Goal: Find specific page/section: Find specific page/section

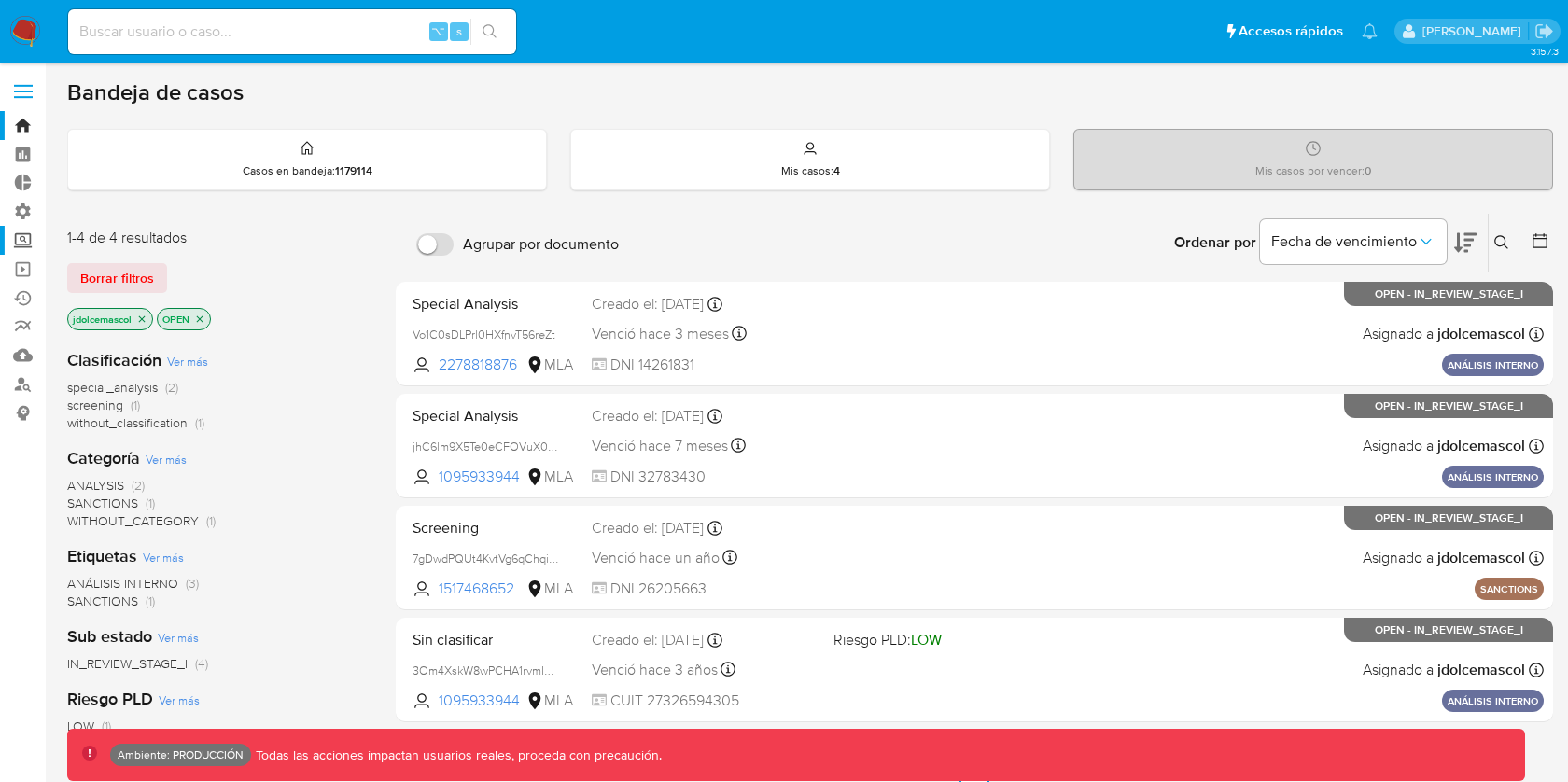
click at [27, 236] on label "Screening" at bounding box center [111, 240] width 222 height 29
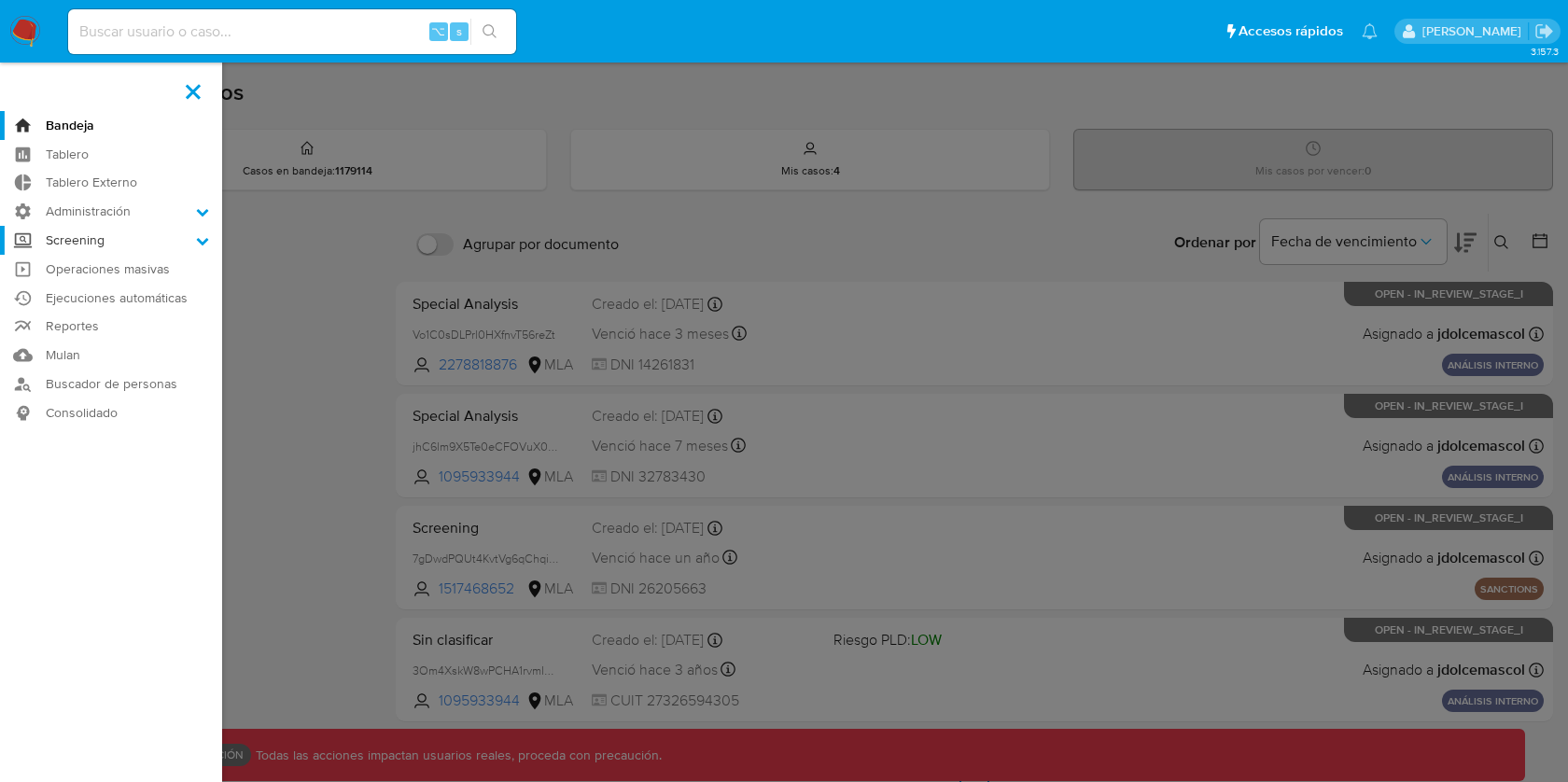
click at [0, 0] on input "Screening" at bounding box center [0, 0] width 0 height 0
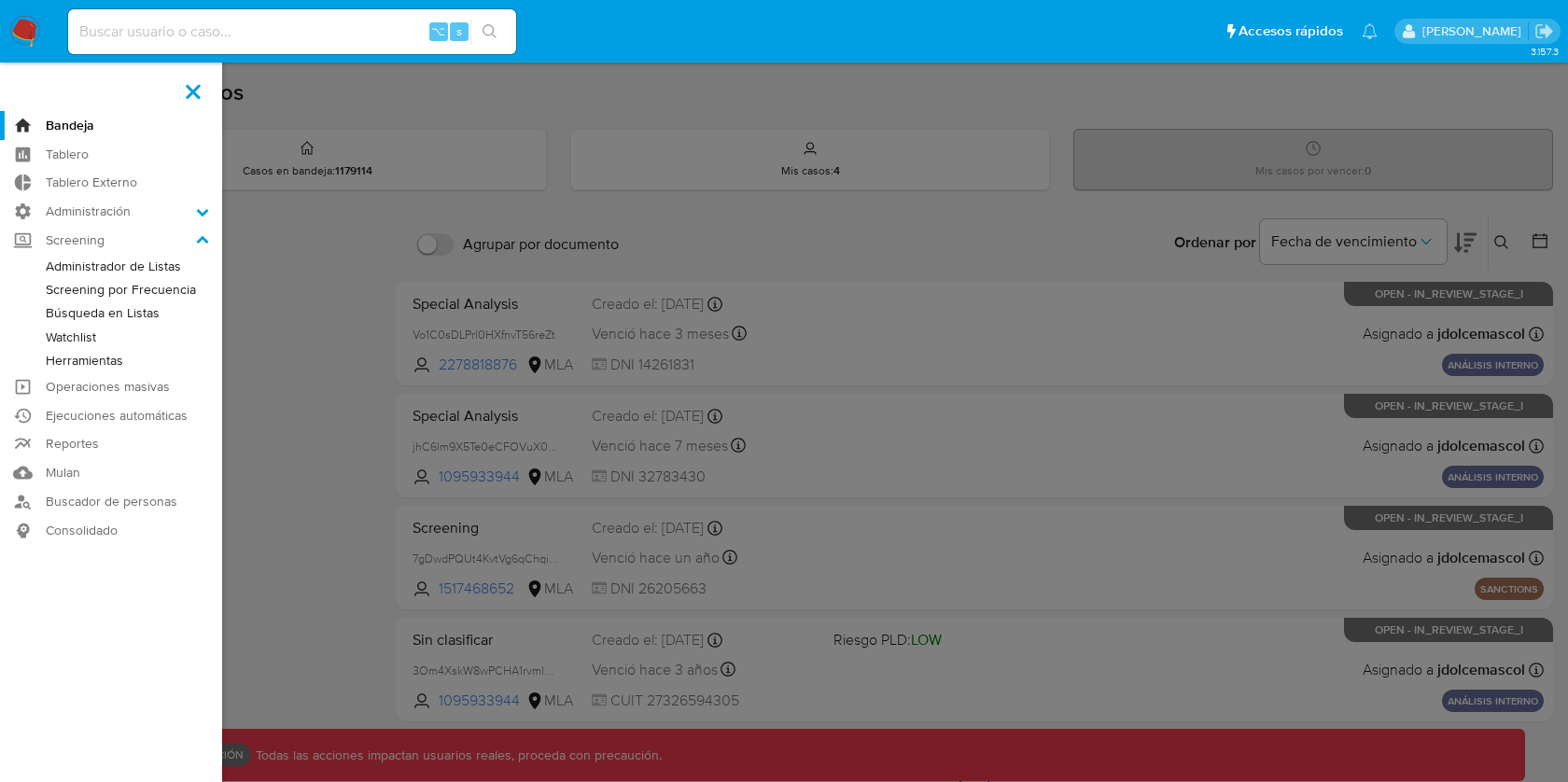
click at [100, 267] on link "Administrador de Listas" at bounding box center [111, 266] width 222 height 23
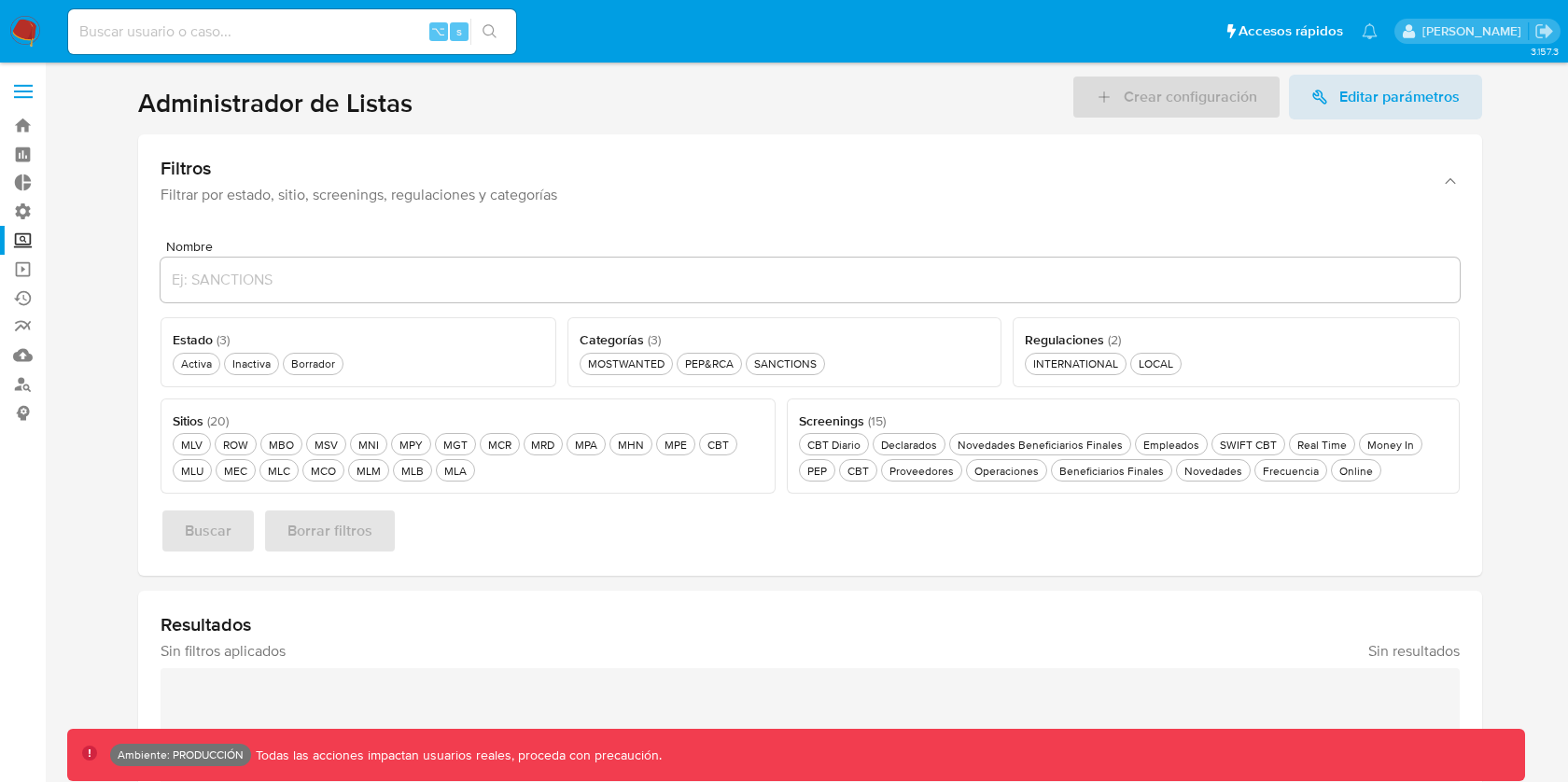
click at [29, 242] on label "Screening" at bounding box center [111, 240] width 222 height 29
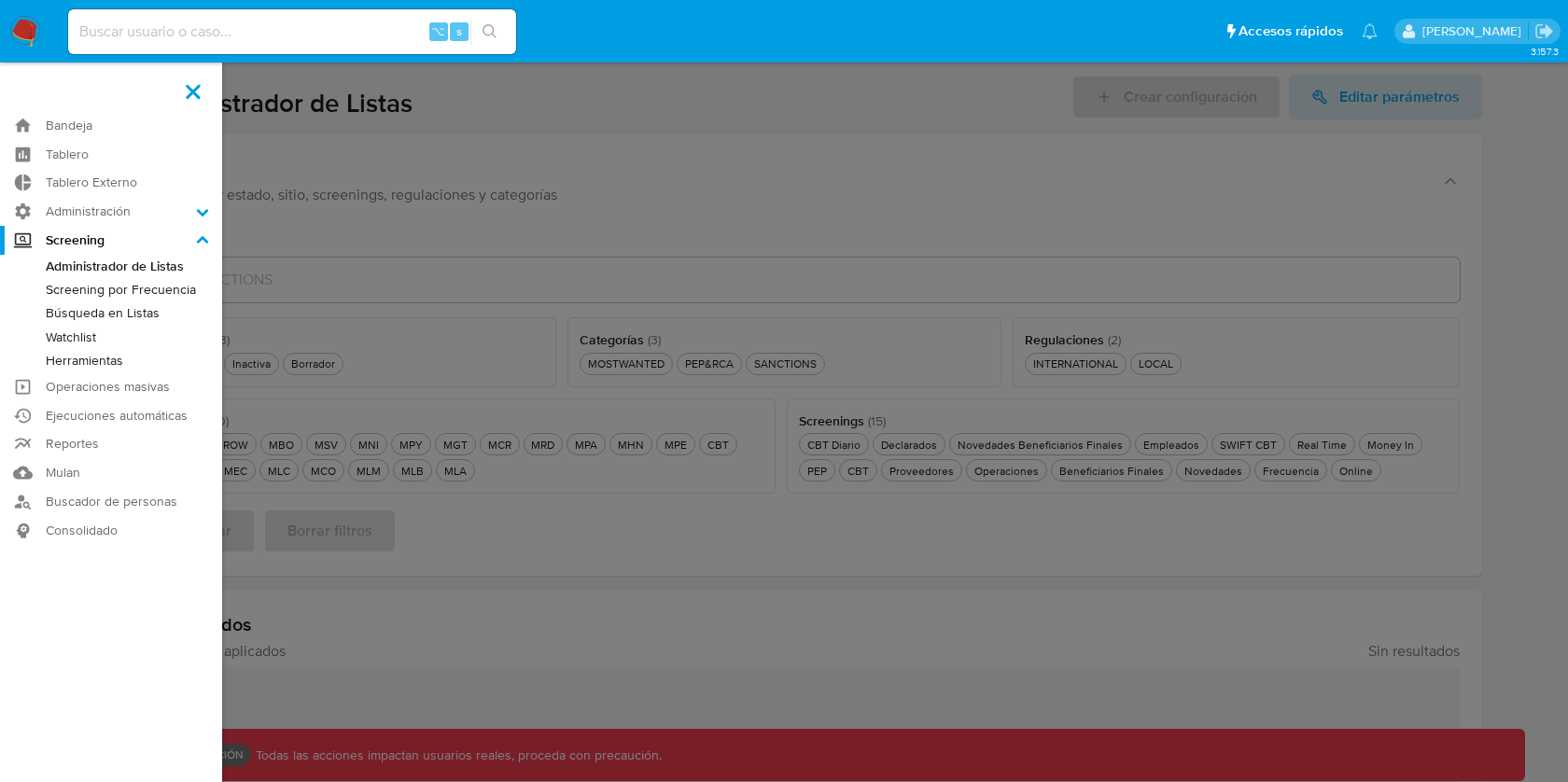
click at [0, 0] on input "Screening" at bounding box center [0, 0] width 0 height 0
click at [100, 291] on link "Screening por Frecuencia" at bounding box center [111, 290] width 222 height 23
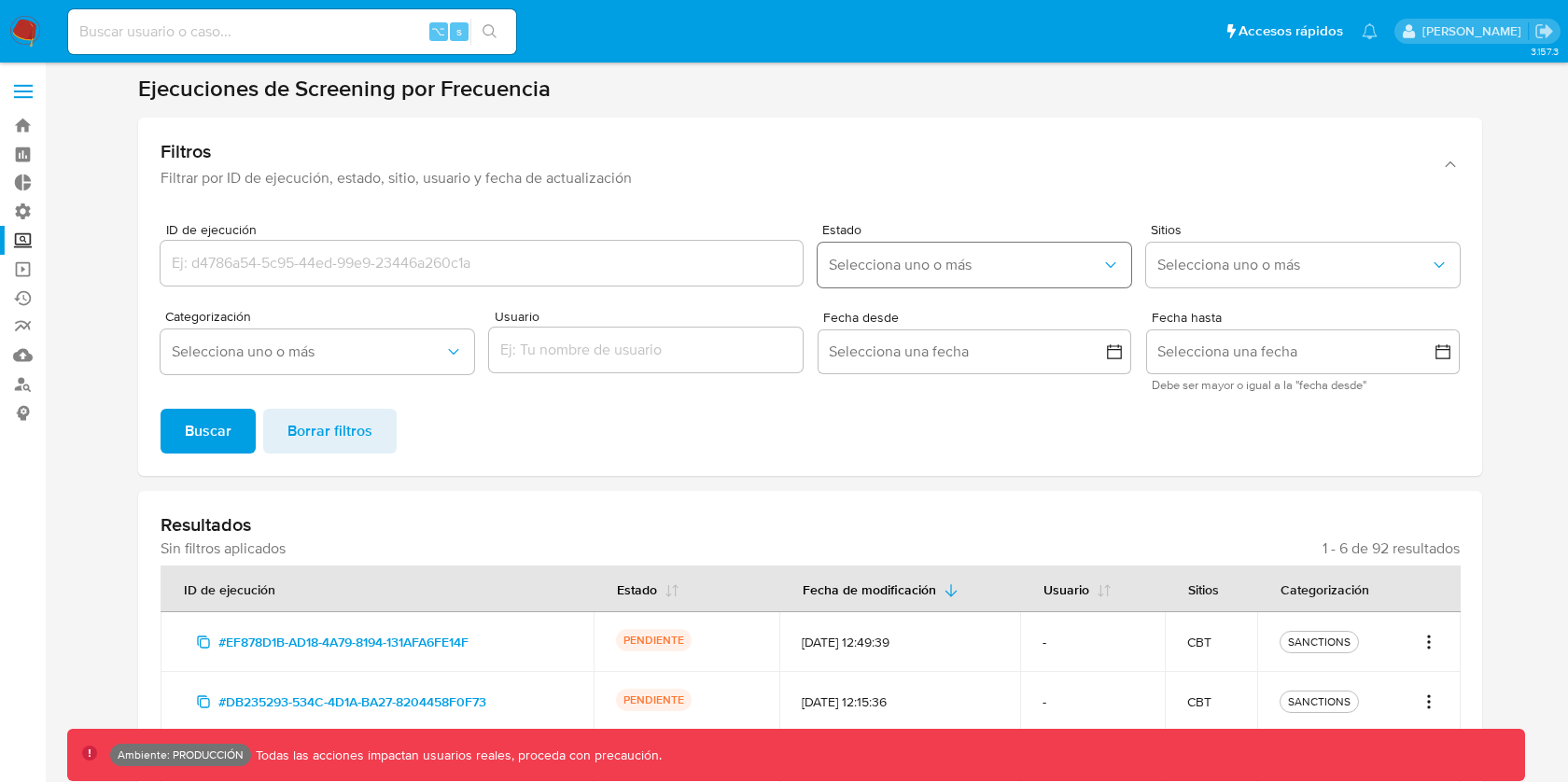
scroll to position [267, 0]
